Goal: Check status: Check status

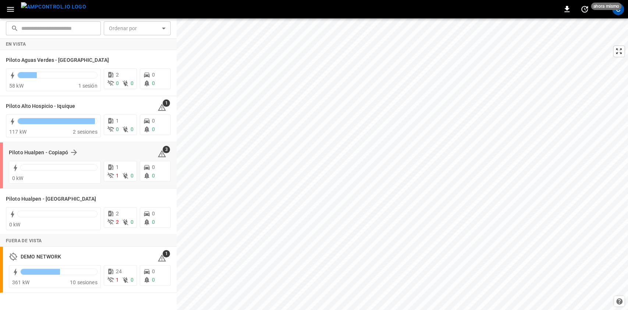
click at [85, 158] on div "Piloto Hualpen - Copiapó 3" at bounding box center [90, 152] width 162 height 14
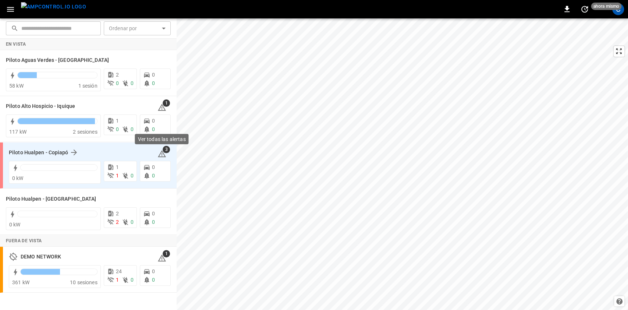
click at [168, 152] on span "3" at bounding box center [166, 149] width 7 height 7
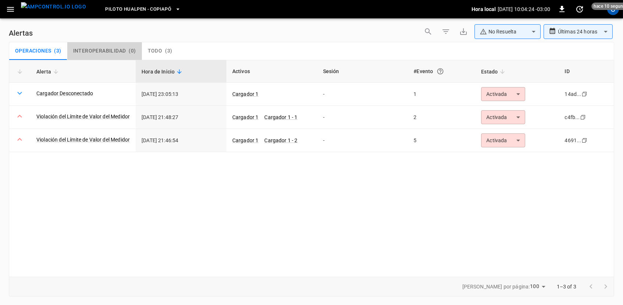
click at [119, 49] on span "Interoperabilidad" at bounding box center [99, 51] width 53 height 7
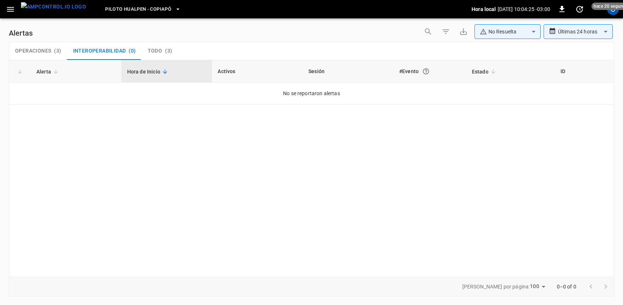
click at [181, 49] on div "Operaciones ( 3 ) Interoperabilidad ( 0 ) Todo ( 3 )" at bounding box center [311, 51] width 605 height 18
click at [173, 49] on button "Todo ( 3 )" at bounding box center [160, 51] width 36 height 18
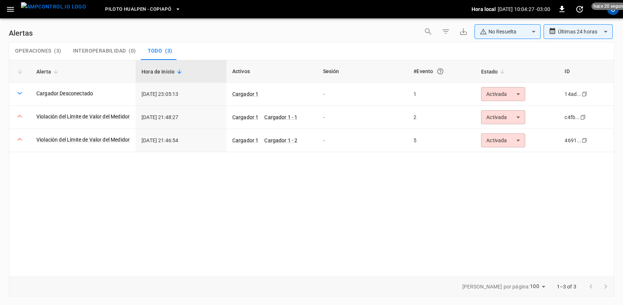
click at [59, 11] on img "menu" at bounding box center [53, 6] width 65 height 9
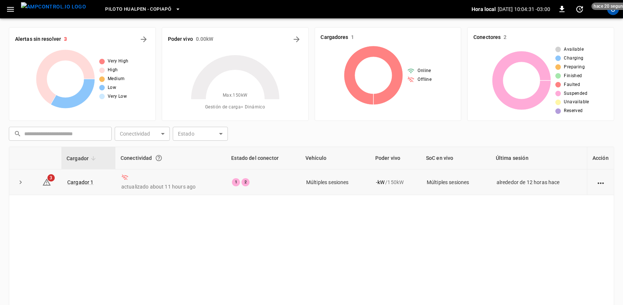
click at [81, 176] on td "Cargador 1" at bounding box center [88, 182] width 54 height 26
drag, startPoint x: 78, startPoint y: 181, endPoint x: 68, endPoint y: 182, distance: 9.6
click at [68, 182] on link "Cargador 1" at bounding box center [80, 182] width 29 height 9
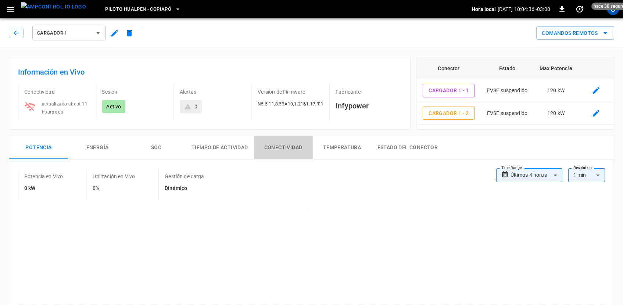
click at [274, 147] on button "Conectividad" at bounding box center [283, 148] width 59 height 24
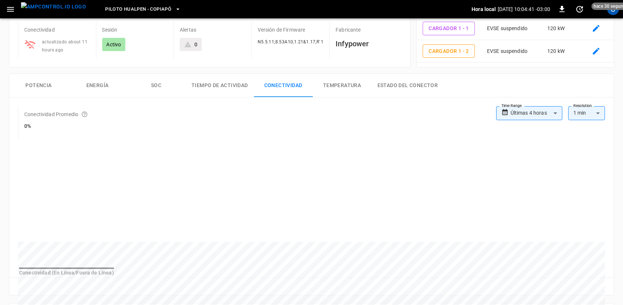
scroll to position [64, 0]
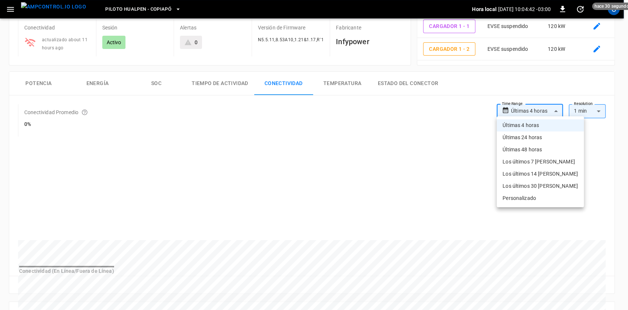
click at [535, 106] on body "**********" at bounding box center [314, 269] width 628 height 666
click at [521, 147] on li "Últimas 48 horas" at bounding box center [539, 149] width 87 height 12
type input "**********"
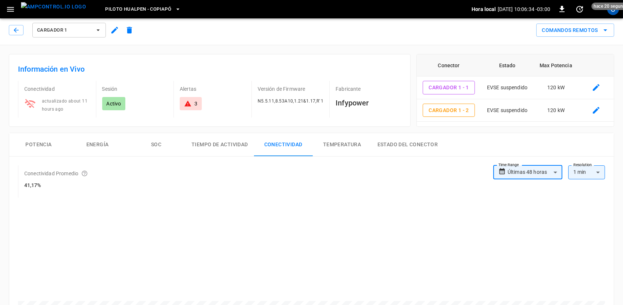
scroll to position [0, 0]
